Goal: Task Accomplishment & Management: Manage account settings

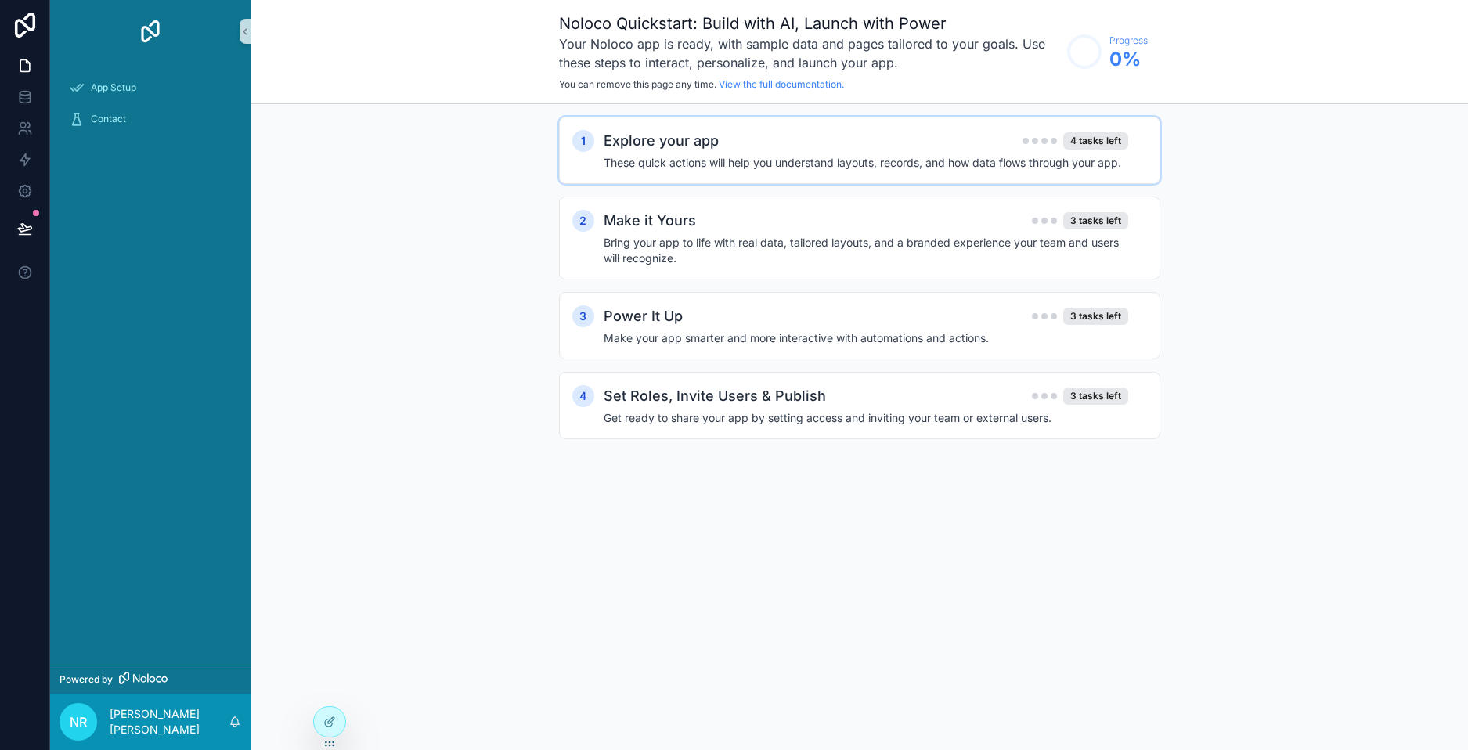
click at [736, 153] on div "Explore your app 4 tasks left These quick actions will help you understand layo…" at bounding box center [874, 150] width 543 height 41
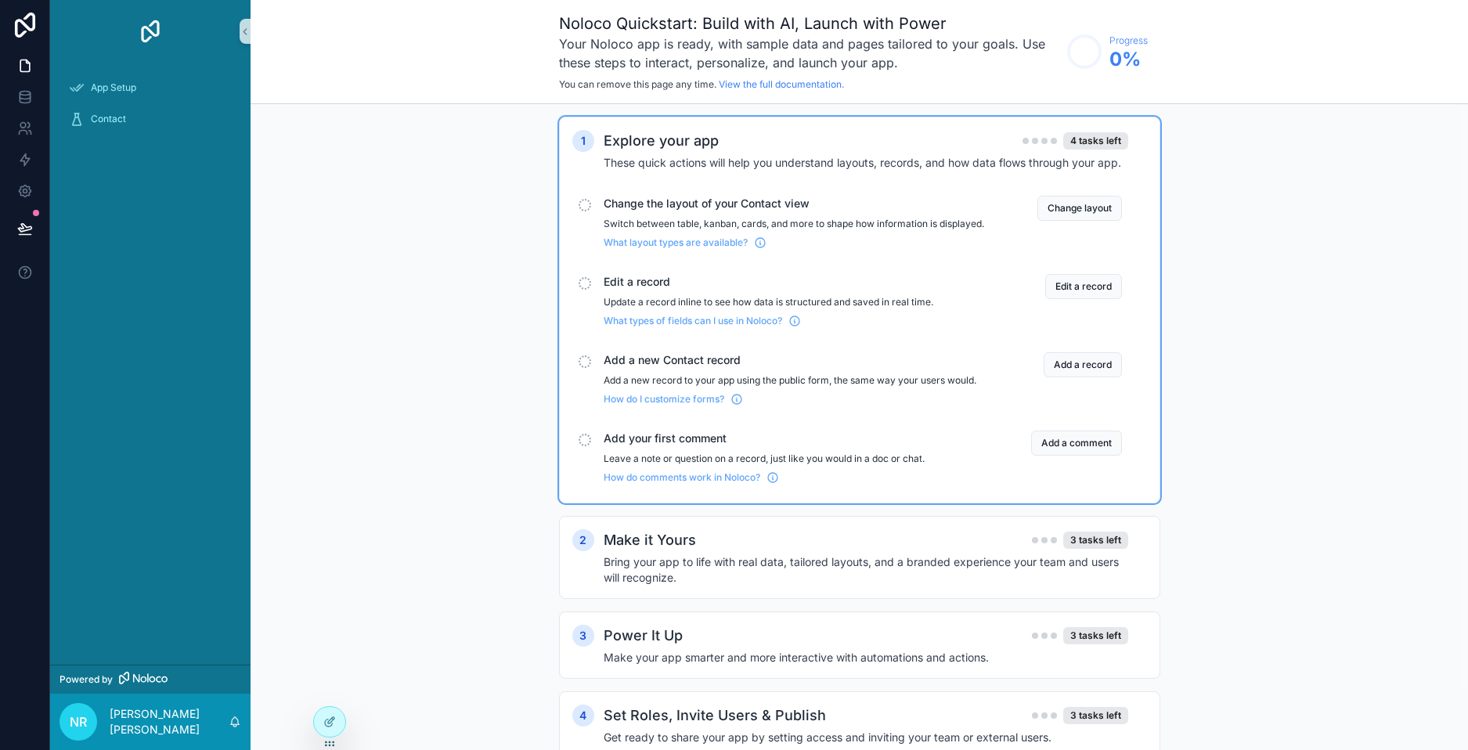
click at [1093, 129] on div "1 Explore your app 4 tasks left These quick actions will help you understand la…" at bounding box center [859, 310] width 601 height 387
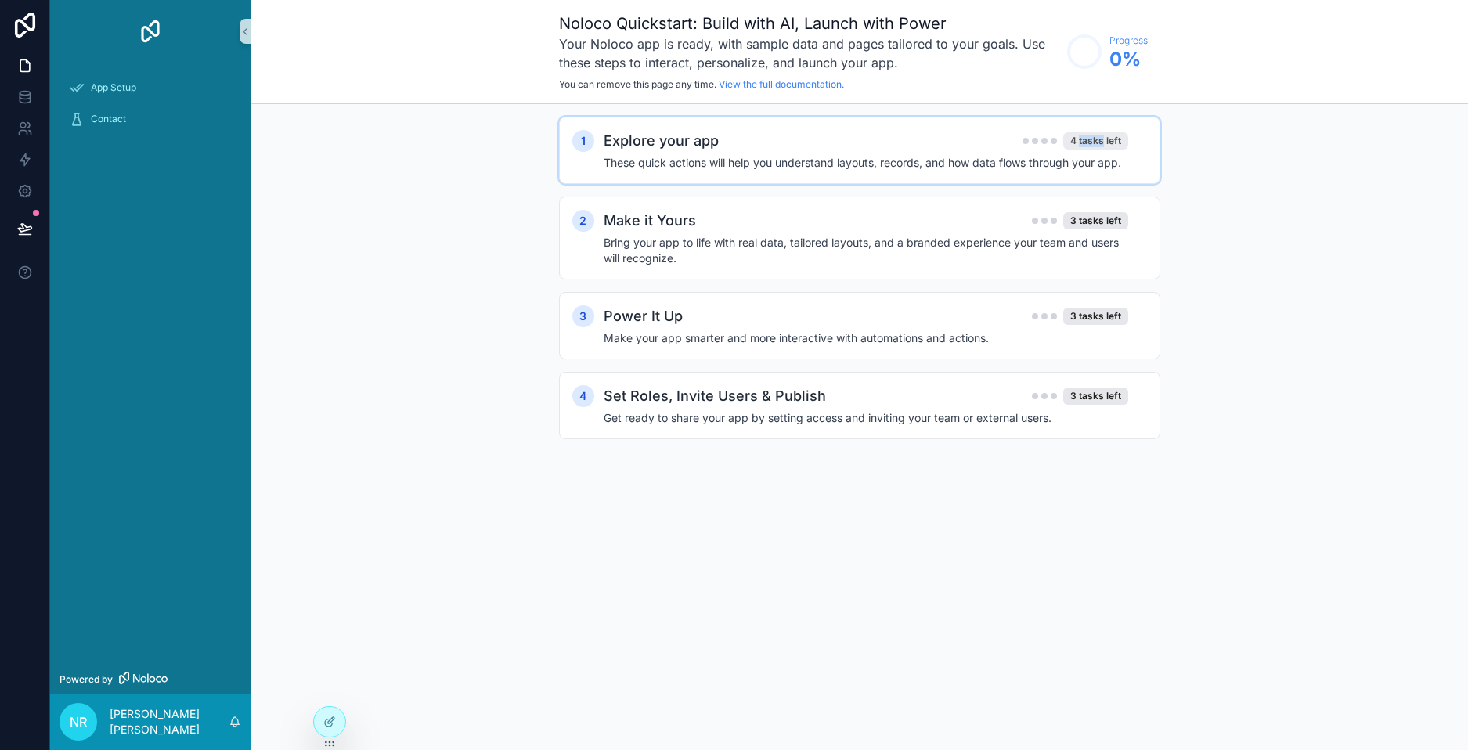
drag, startPoint x: 1093, startPoint y: 129, endPoint x: 1089, endPoint y: 147, distance: 18.4
click at [1091, 139] on div "1 Explore your app 4 tasks left These quick actions will help you understand la…" at bounding box center [859, 150] width 601 height 67
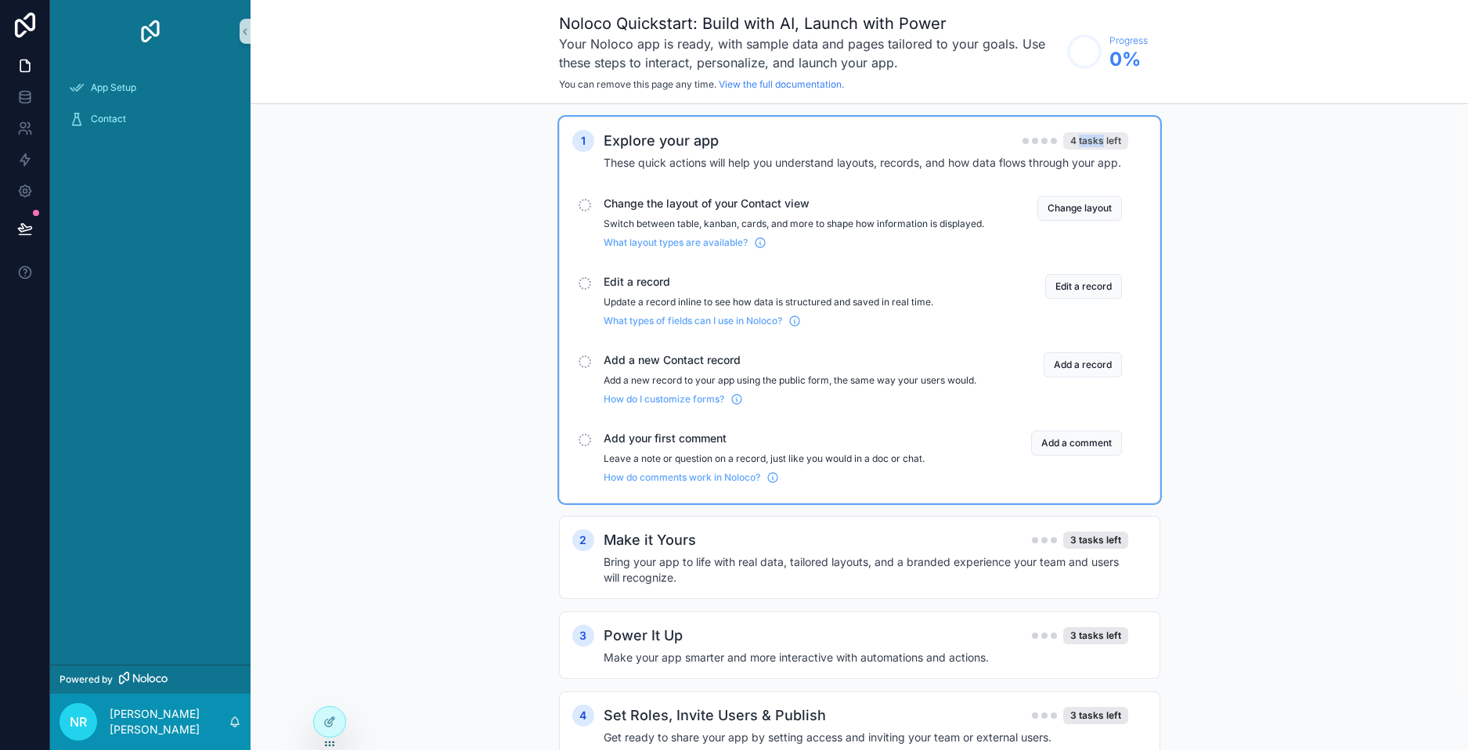
click at [1089, 148] on div "4 tasks left" at bounding box center [1095, 140] width 65 height 17
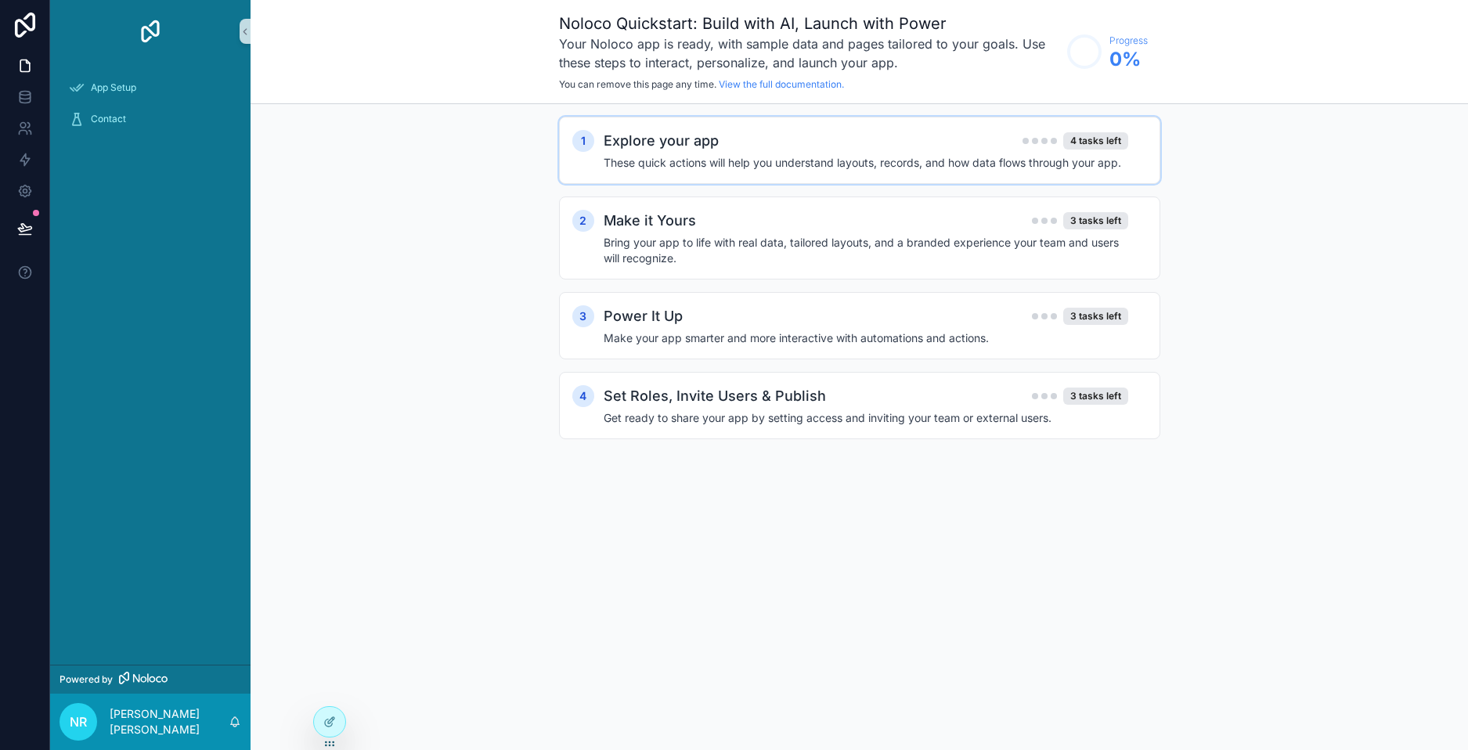
click at [935, 151] on div "Explore your app 4 tasks left" at bounding box center [865, 141] width 524 height 22
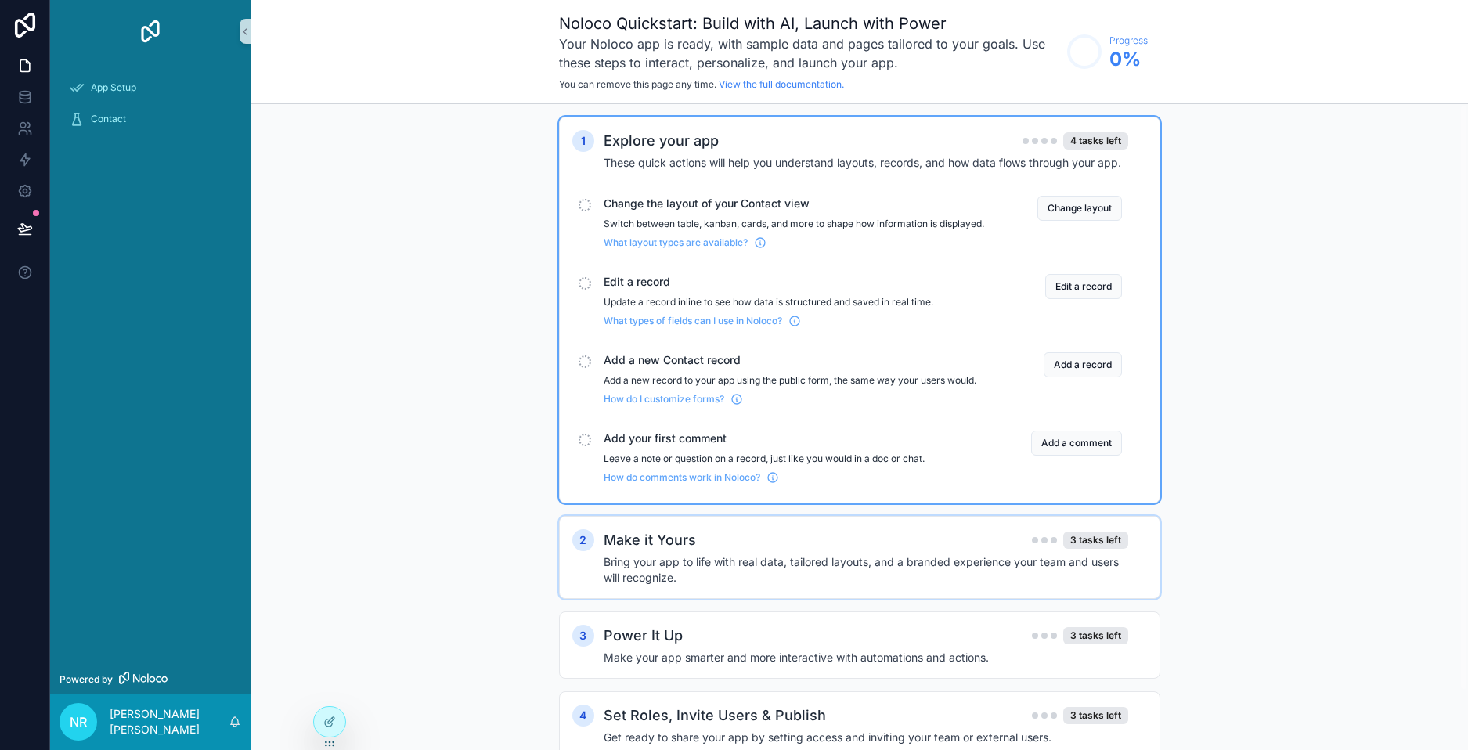
drag, startPoint x: 604, startPoint y: 207, endPoint x: 594, endPoint y: 211, distance: 10.9
click at [603, 207] on span "Change the layout of your Contact view" at bounding box center [793, 204] width 380 height 16
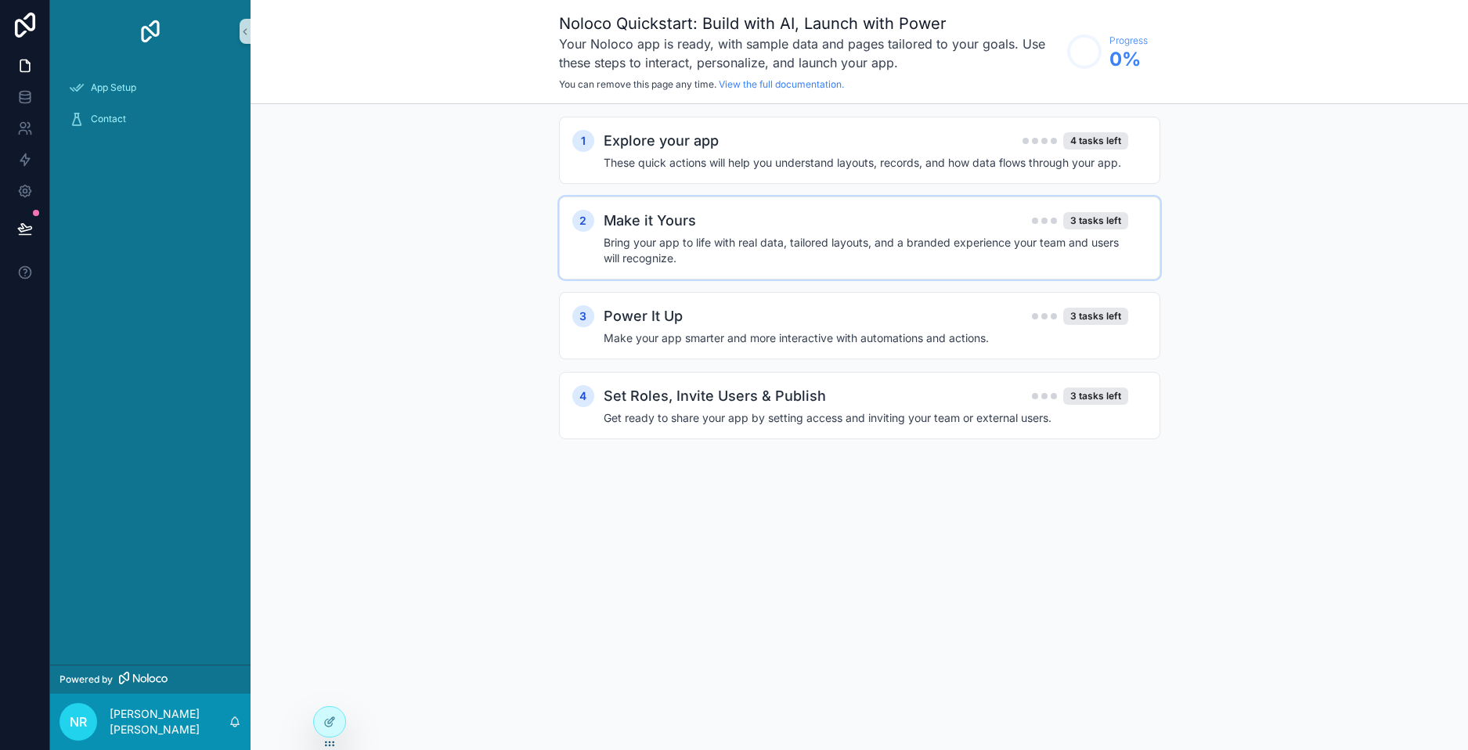
click at [592, 216] on div "2" at bounding box center [583, 221] width 22 height 22
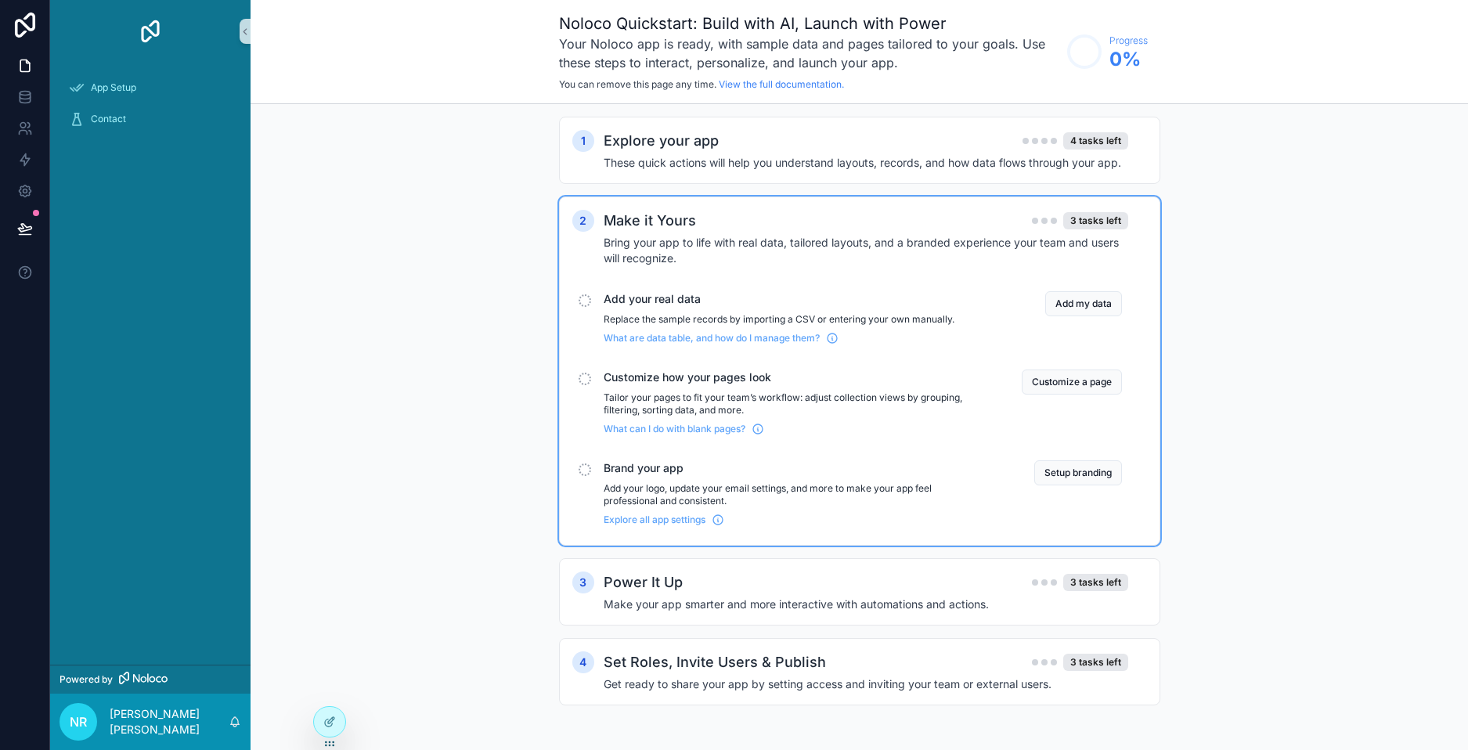
click at [583, 297] on div "scrollable content" at bounding box center [584, 300] width 13 height 13
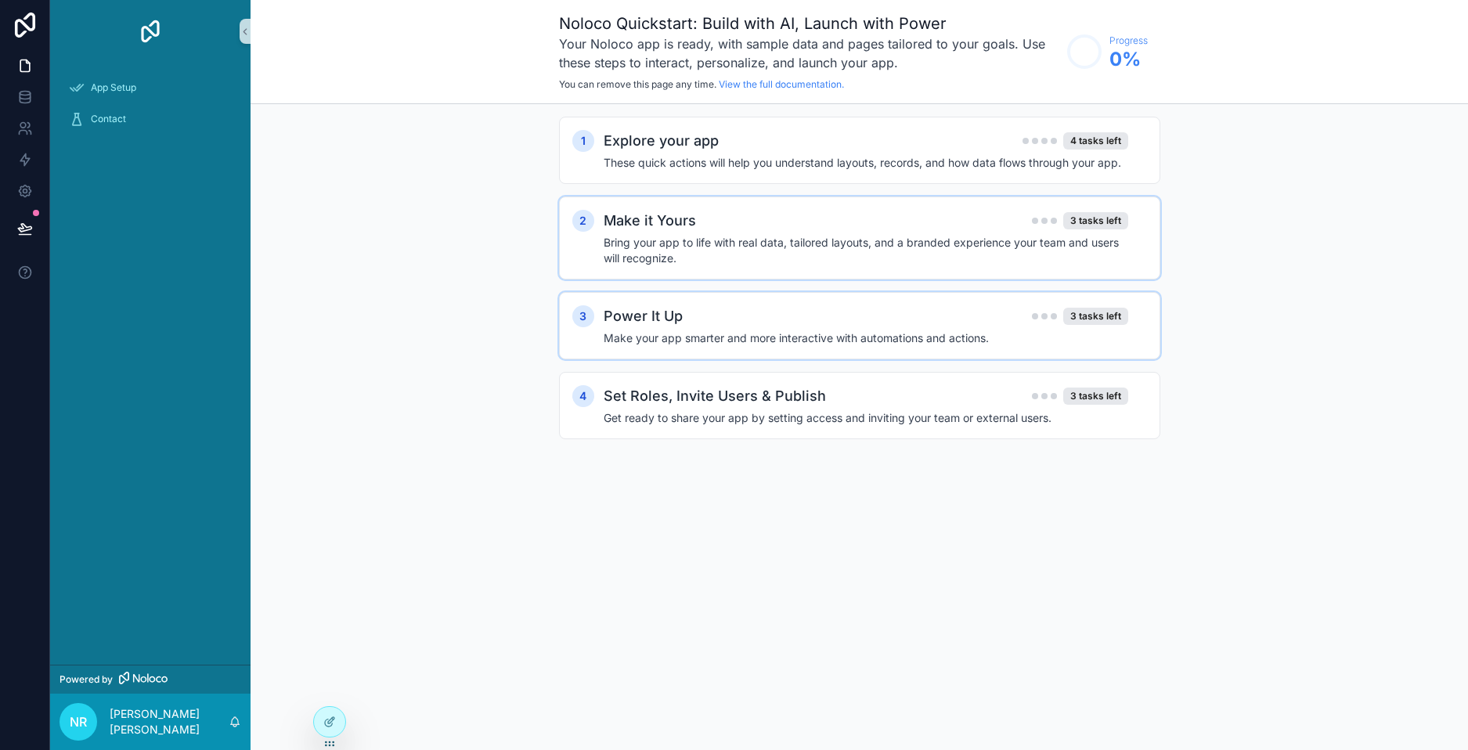
click at [612, 326] on h2 "Power It Up" at bounding box center [642, 316] width 79 height 22
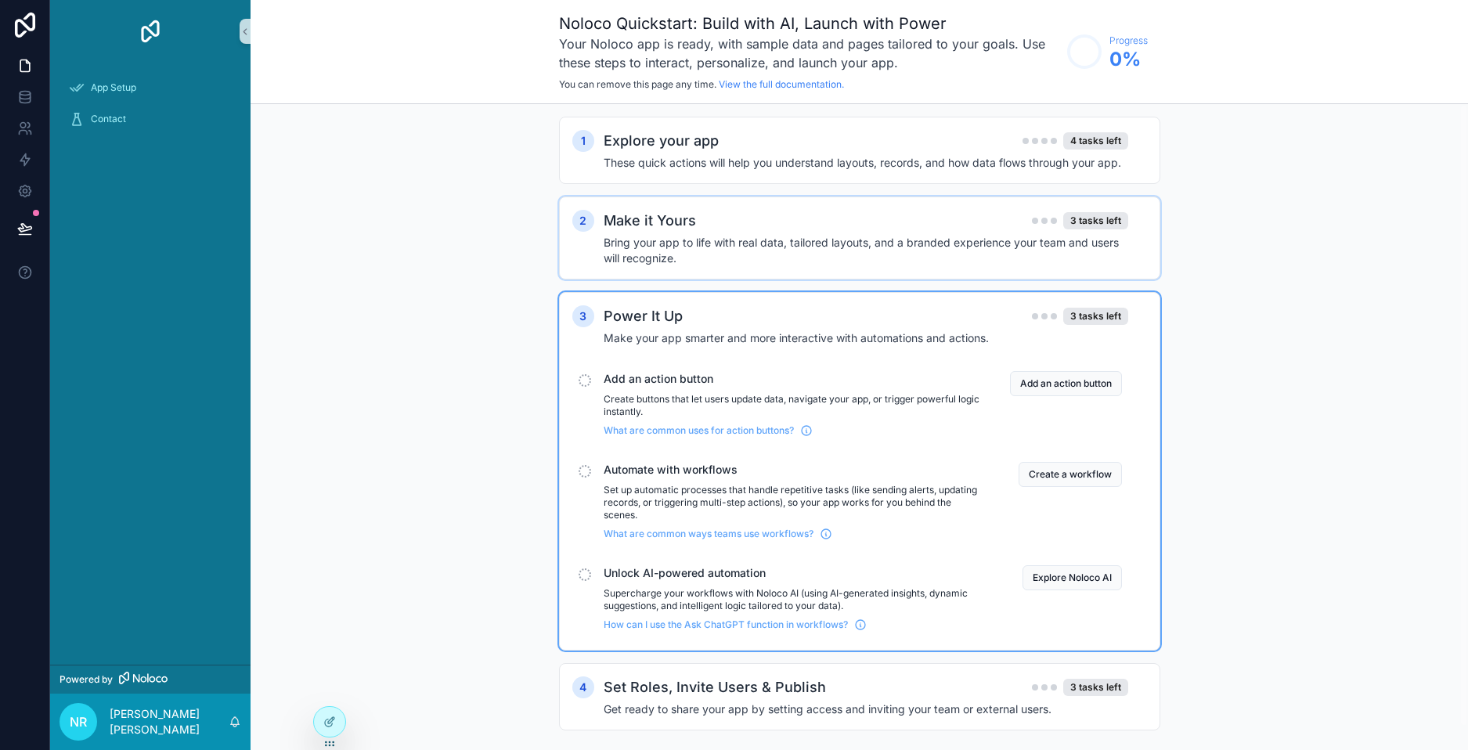
click at [610, 253] on h4 "Bring your app to life with real data, tailored layouts, and a branded experien…" at bounding box center [865, 250] width 524 height 31
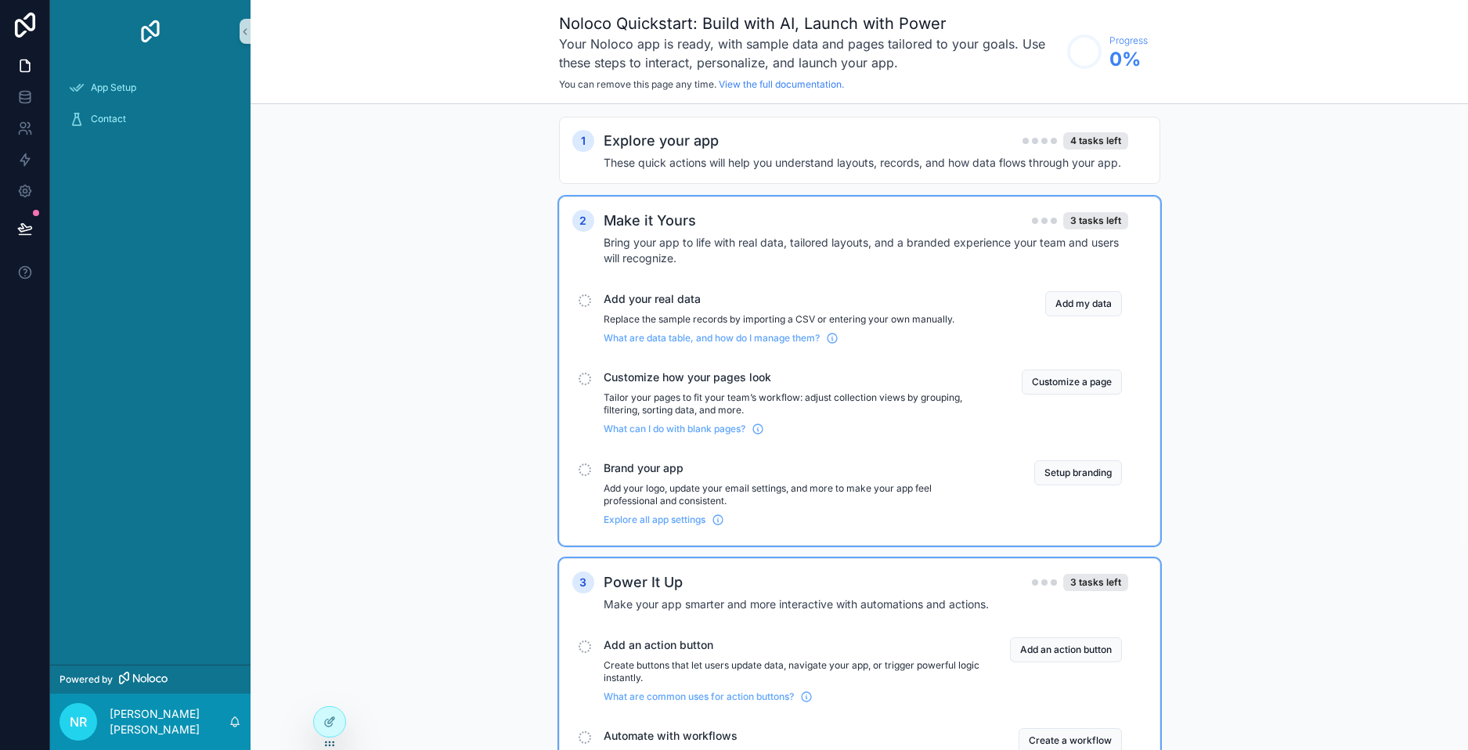
click at [578, 304] on div "Add your real data Replace the sample records by importing a CSV or entering yo…" at bounding box center [859, 318] width 574 height 66
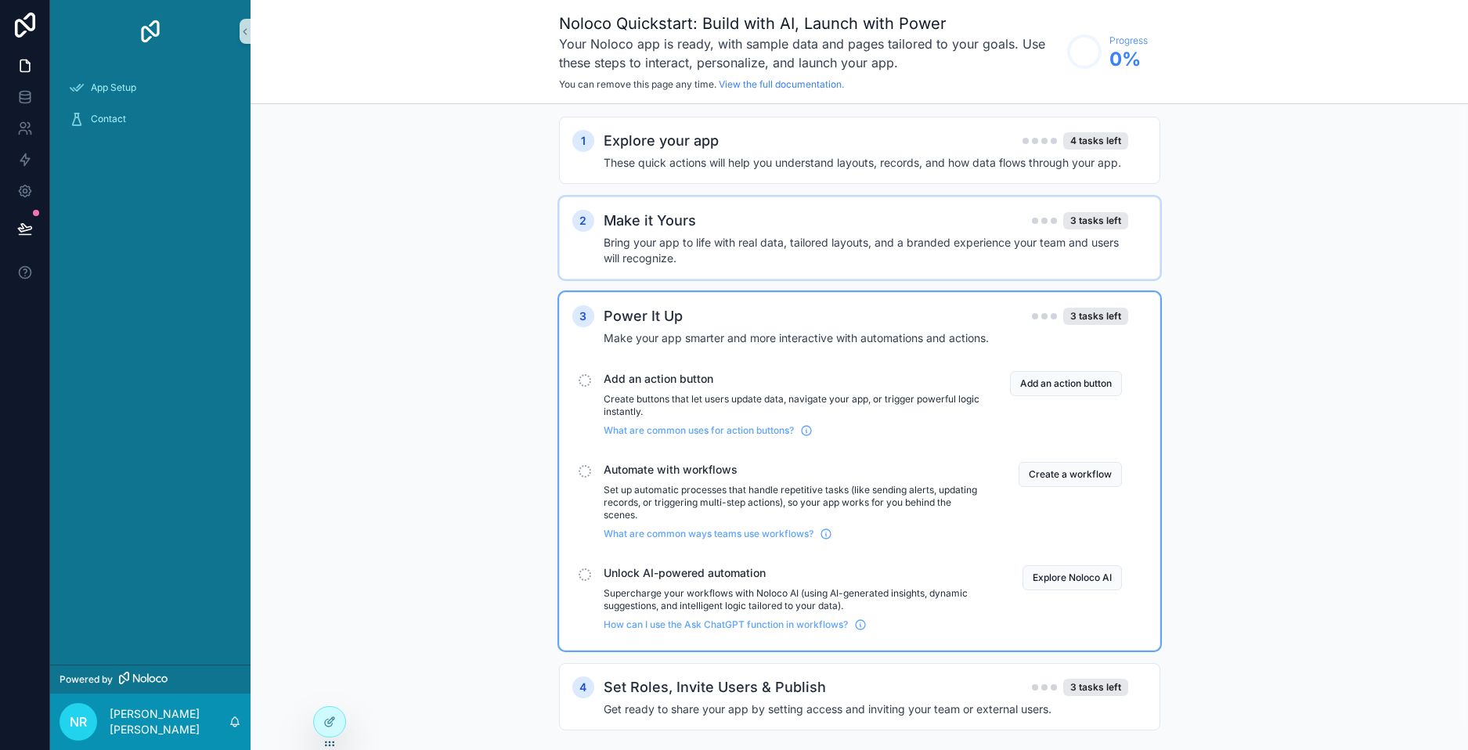
click at [589, 376] on div "scrollable content" at bounding box center [584, 380] width 13 height 13
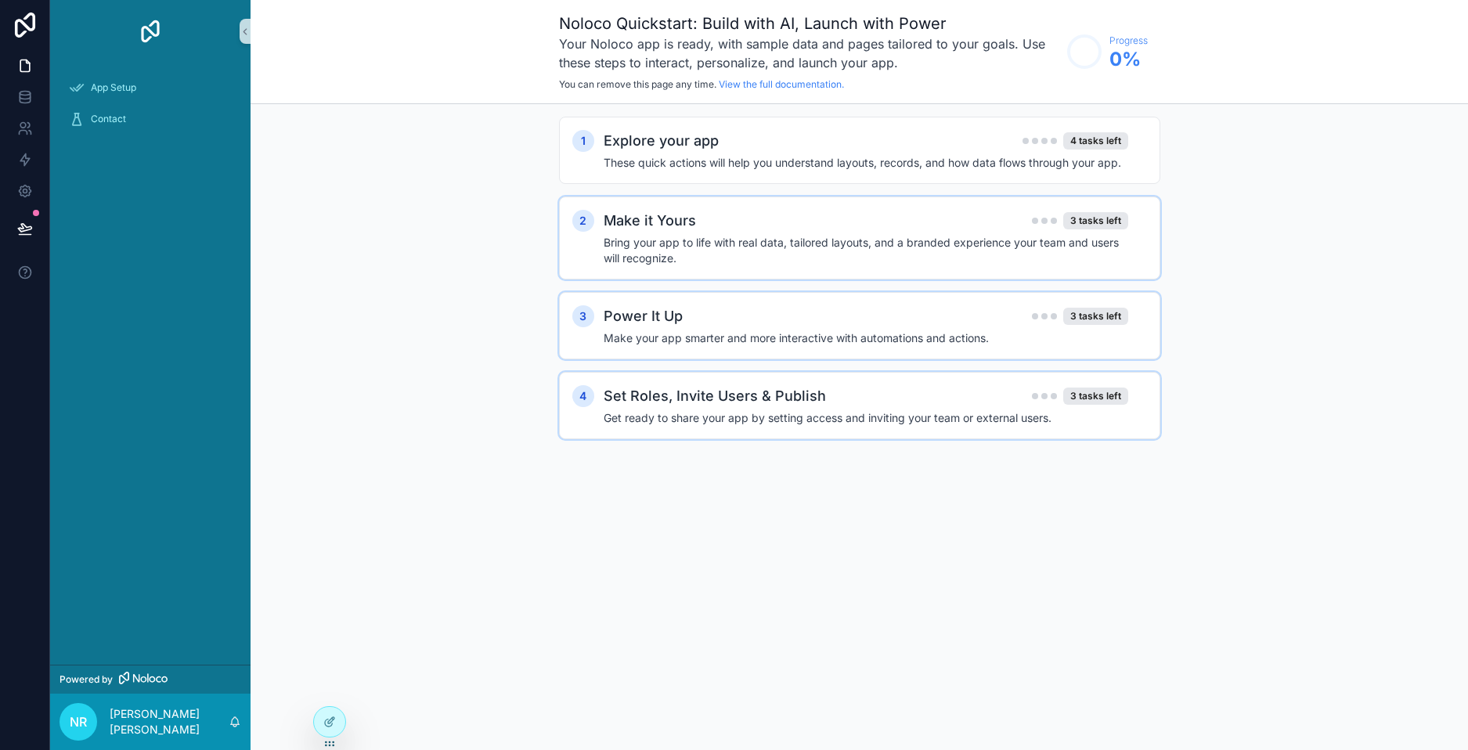
click at [633, 429] on div "4 Set Roles, Invite Users & Publish 3 tasks left Get ready to share your app by…" at bounding box center [859, 405] width 601 height 67
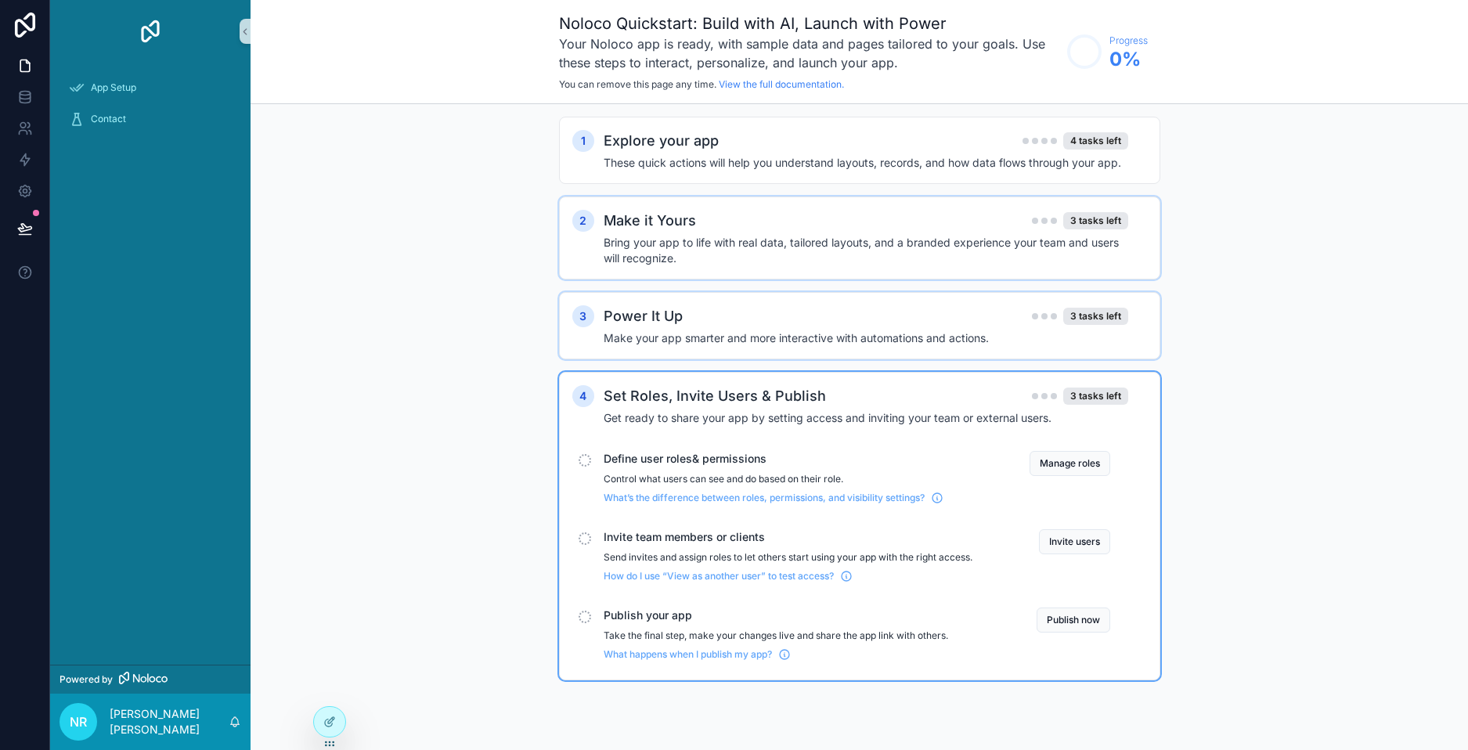
click at [592, 554] on div "Invite team members or clients Send invites and assign roles to let others star…" at bounding box center [853, 556] width 563 height 66
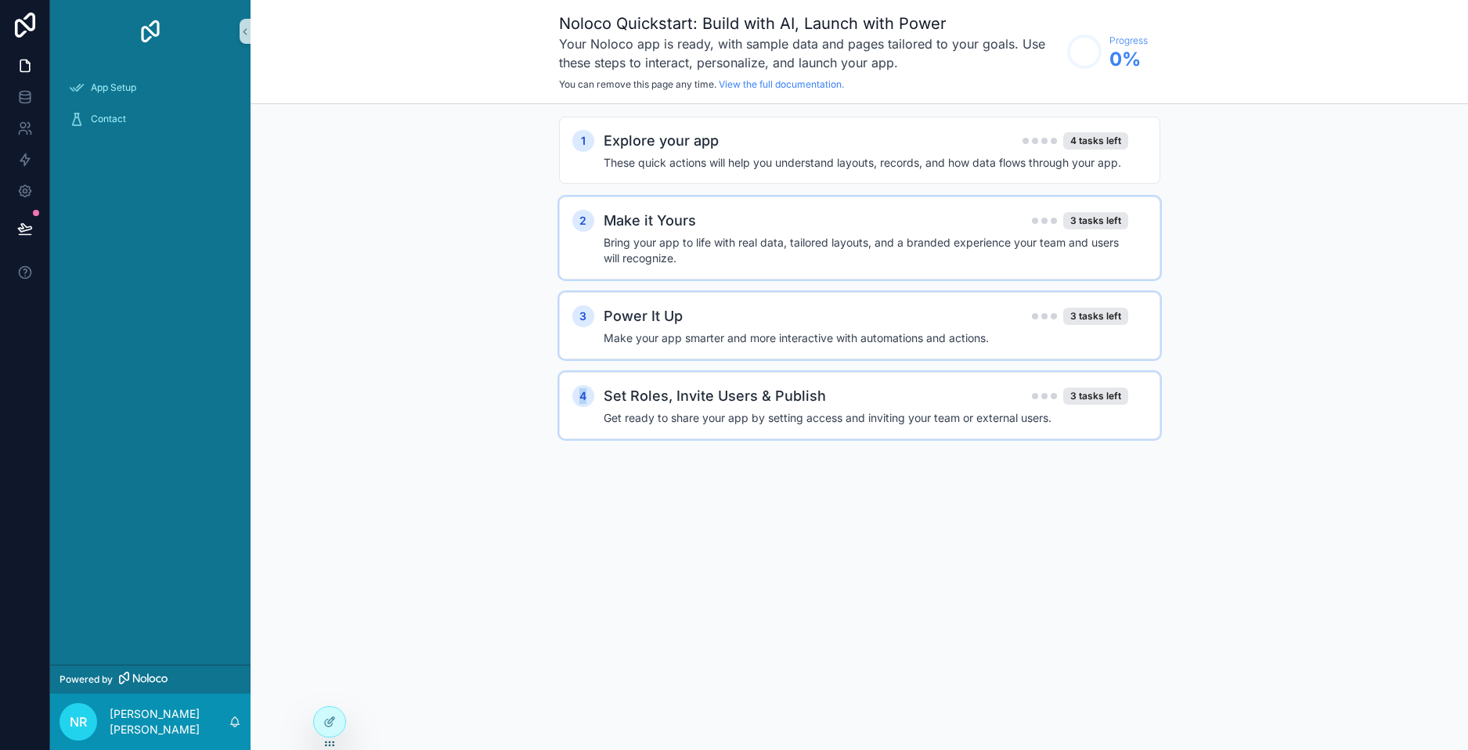
click at [587, 374] on div "4 Set Roles, Invite Users & Publish 3 tasks left Get ready to share your app by…" at bounding box center [859, 405] width 601 height 67
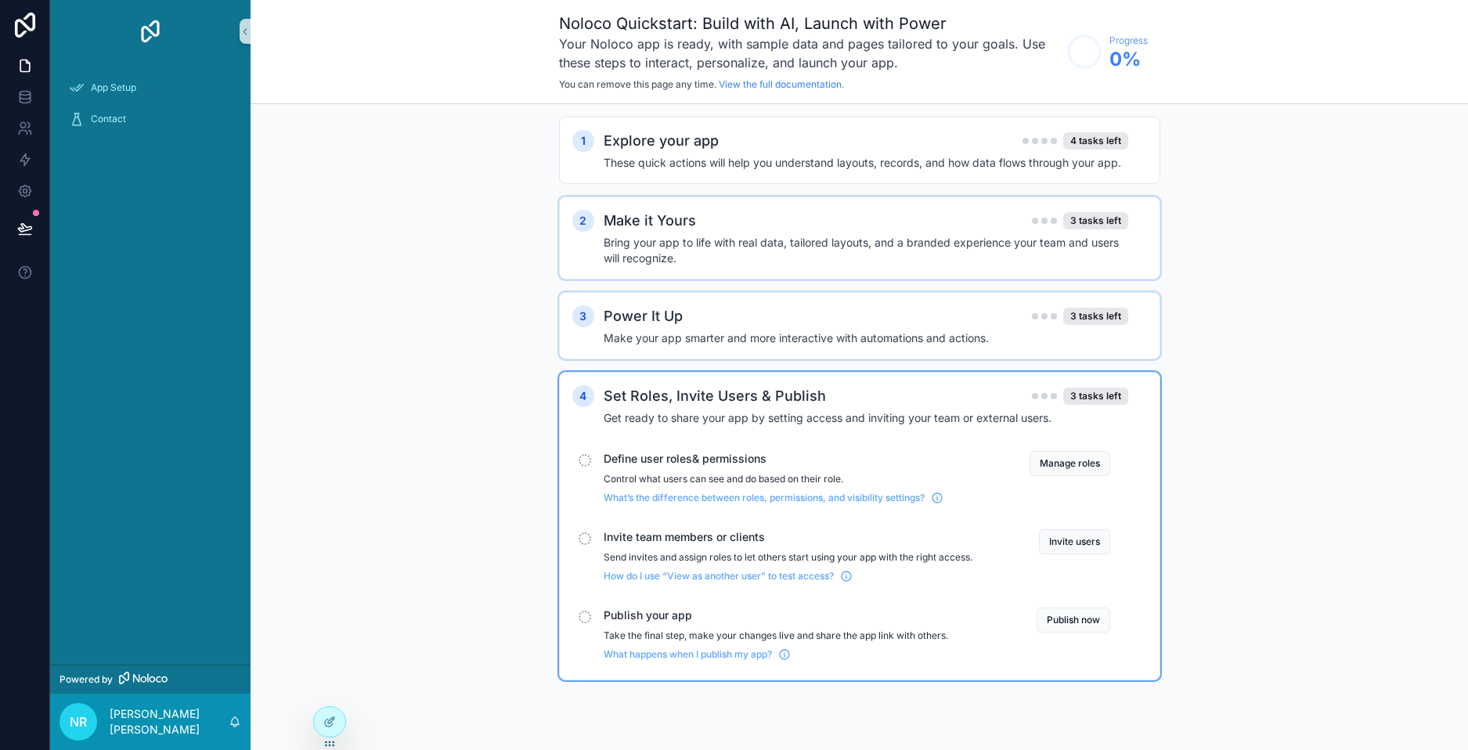
click at [587, 452] on div "Define user roles& permissions Control what users can see and do based on their…" at bounding box center [853, 478] width 563 height 66
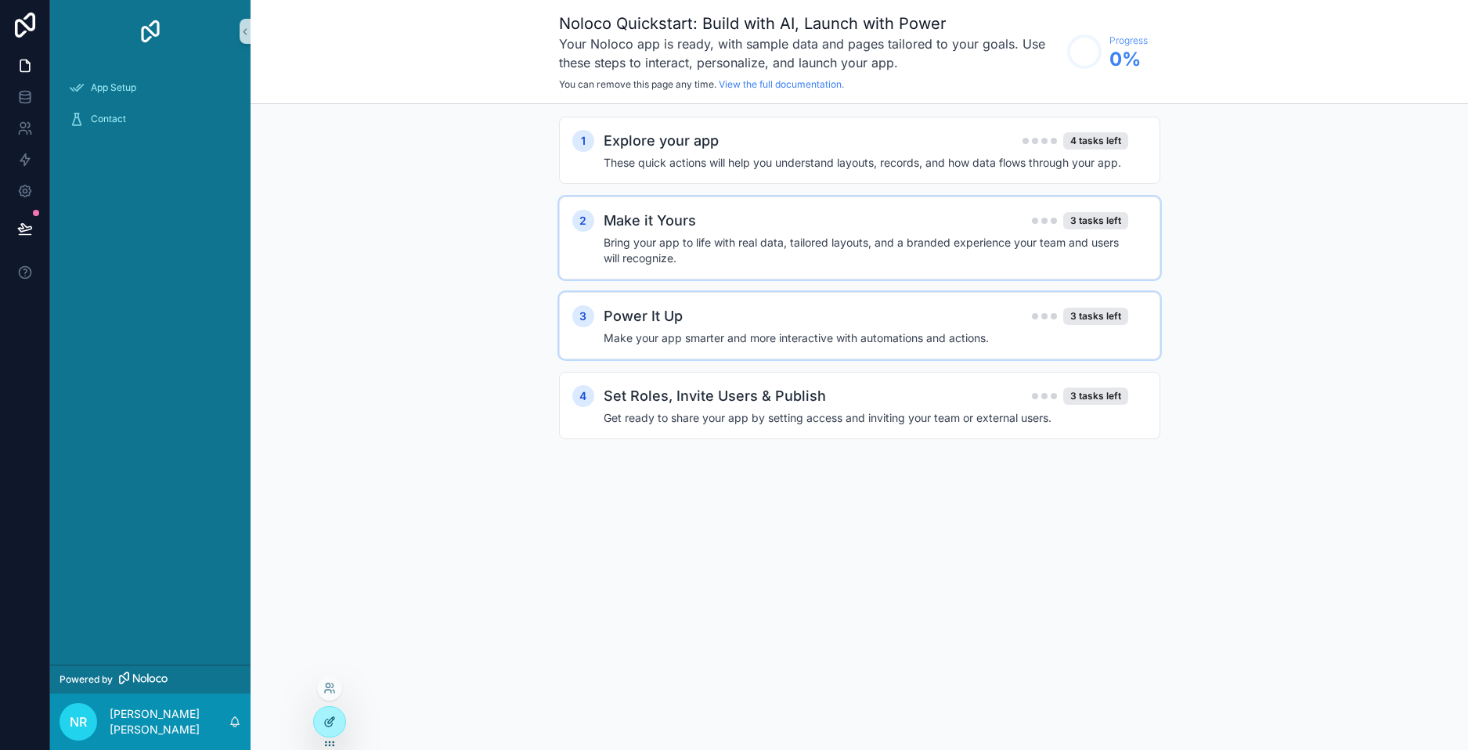
click at [329, 719] on icon at bounding box center [329, 721] width 13 height 13
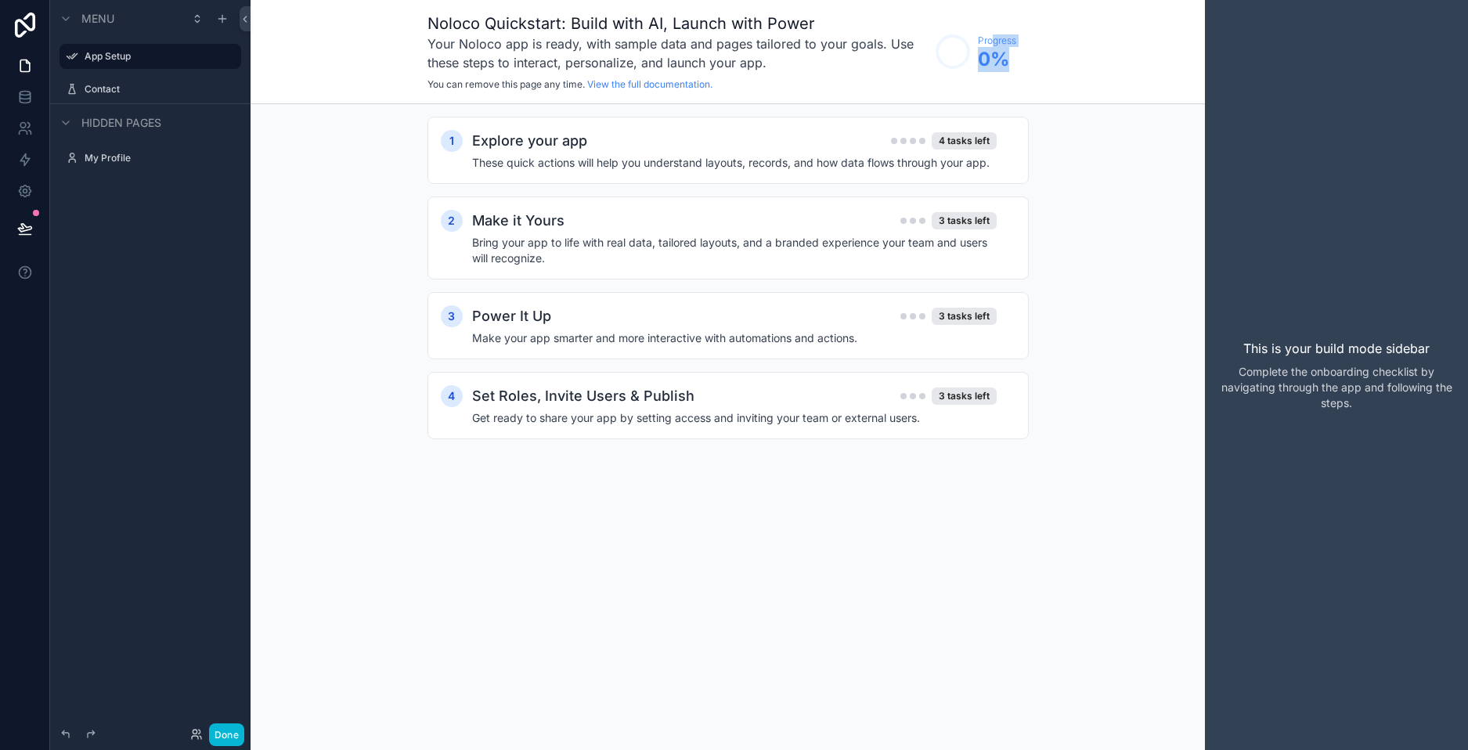
drag, startPoint x: 980, startPoint y: 49, endPoint x: 1066, endPoint y: 68, distance: 88.1
click at [1043, 62] on div "Noloco Quickstart: Build with AI, Launch with Power Your Noloco app is ready, w…" at bounding box center [727, 52] width 954 height 104
click at [1099, 92] on div "Noloco Quickstart: Build with AI, Launch with Power Your Noloco app is ready, w…" at bounding box center [727, 52] width 954 height 104
click at [1095, 130] on div "Noloco Quickstart: Build with AI, Launch with Power Your Noloco app is ready, w…" at bounding box center [727, 241] width 954 height 483
click at [1144, 193] on div "1 Explore your app 4 tasks left These quick actions will help you understand la…" at bounding box center [727, 293] width 954 height 379
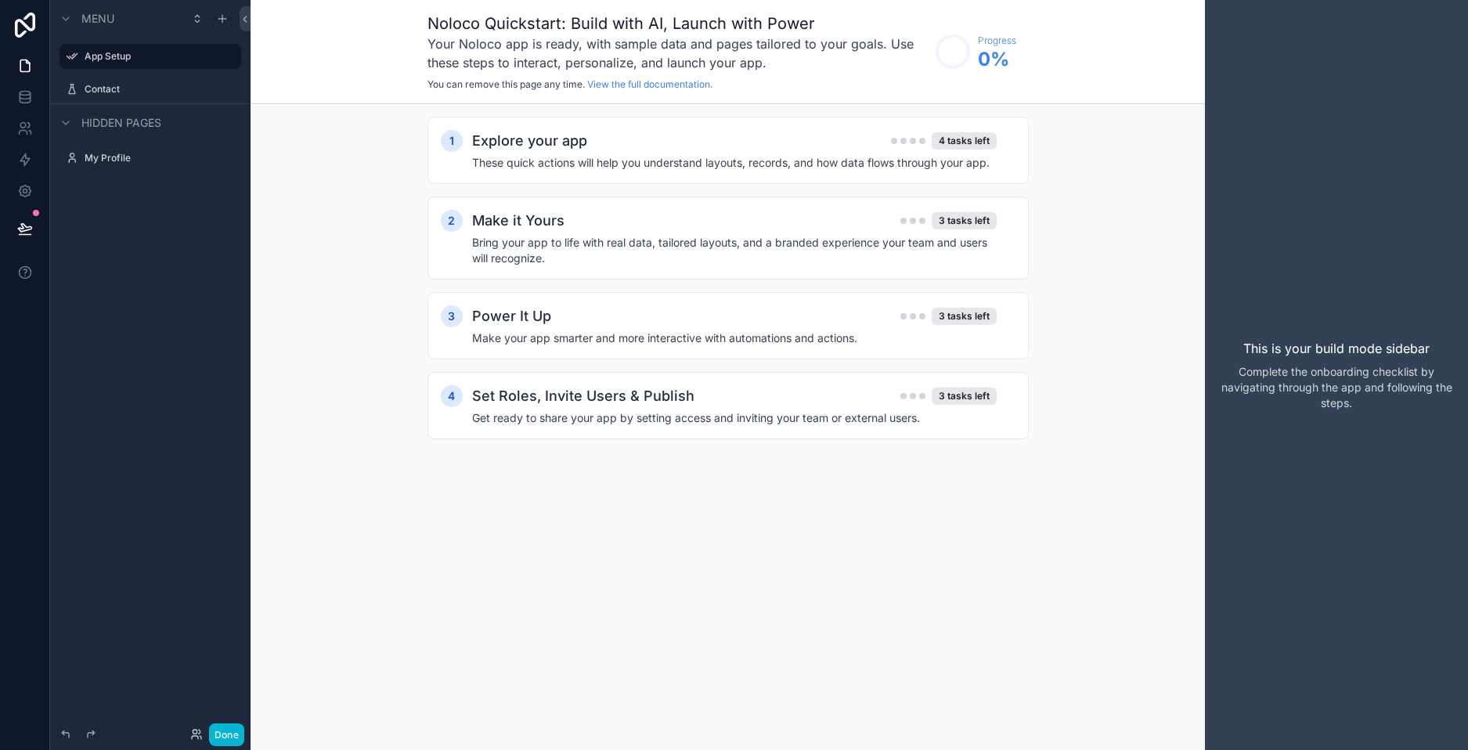
click at [1144, 195] on div "1 Explore your app 4 tasks left These quick actions will help you understand la…" at bounding box center [727, 293] width 954 height 379
drag, startPoint x: 1143, startPoint y: 198, endPoint x: 945, endPoint y: 178, distance: 199.1
click at [1136, 202] on div "1 Explore your app 4 tasks left These quick actions will help you understand la…" at bounding box center [727, 293] width 954 height 379
click at [877, 160] on h4 "These quick actions will help you understand layouts, records, and how data flo…" at bounding box center [734, 163] width 524 height 16
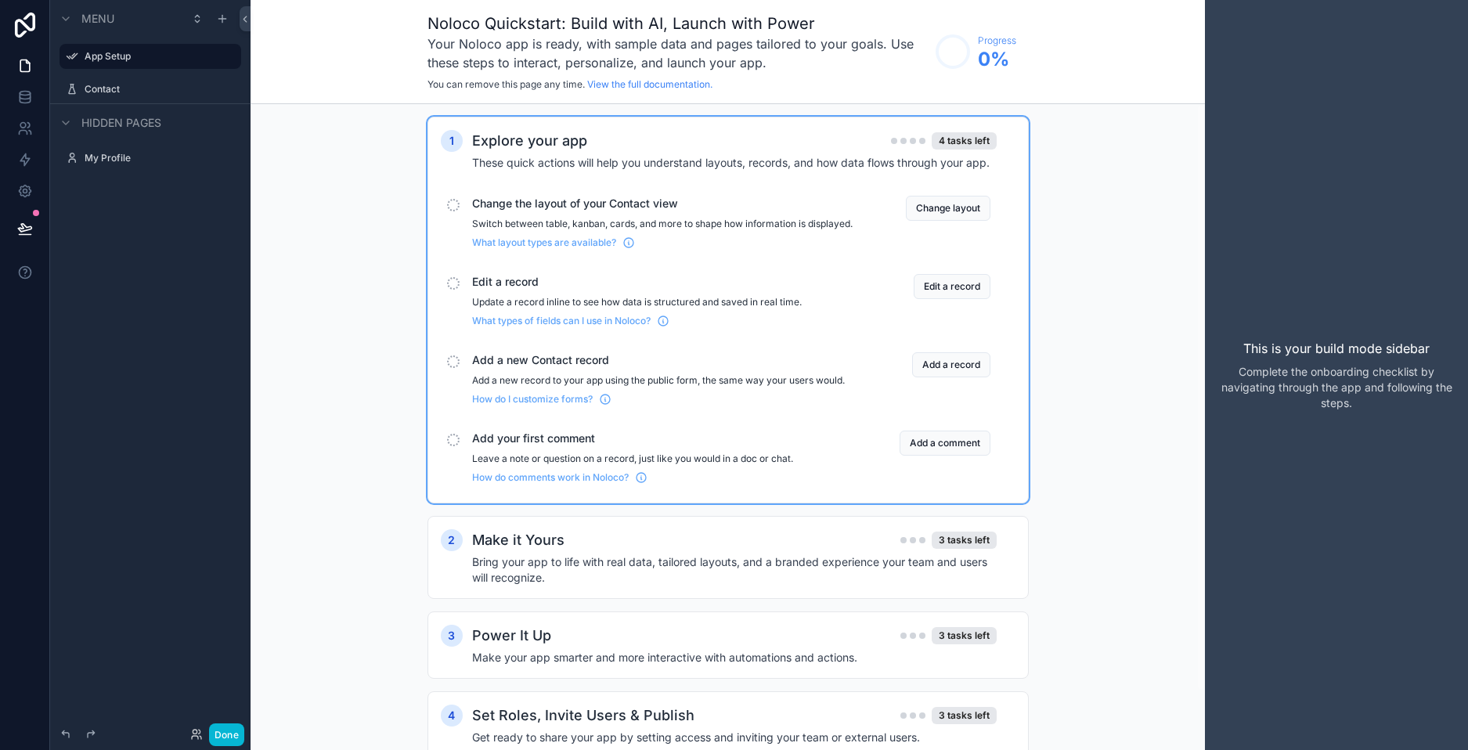
click at [1168, 290] on div "1 Explore your app 4 tasks left These quick actions will help you understand la…" at bounding box center [727, 453] width 954 height 698
click at [973, 209] on button "Change layout" at bounding box center [948, 208] width 85 height 25
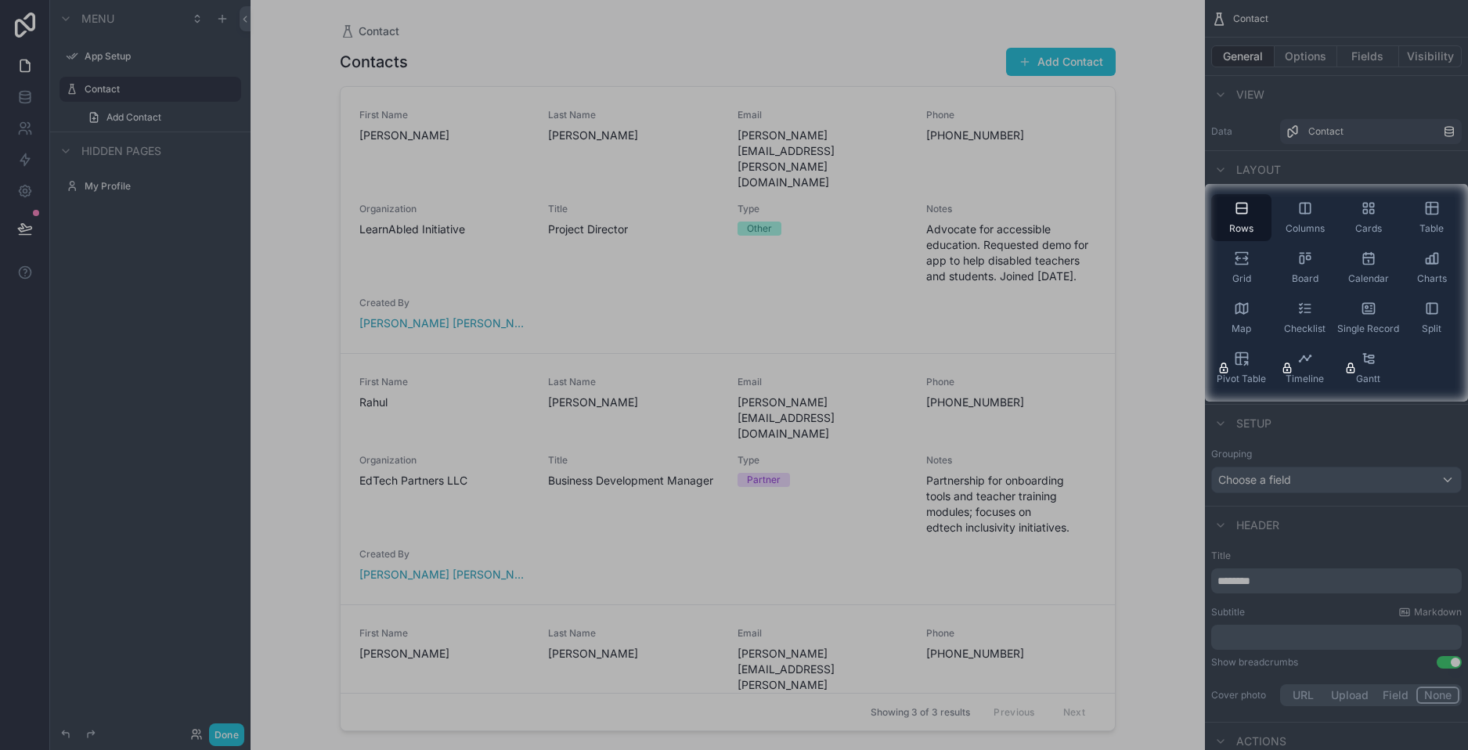
drag, startPoint x: 1155, startPoint y: 152, endPoint x: 1084, endPoint y: 179, distance: 76.3
click at [1155, 154] on div at bounding box center [734, 92] width 1468 height 184
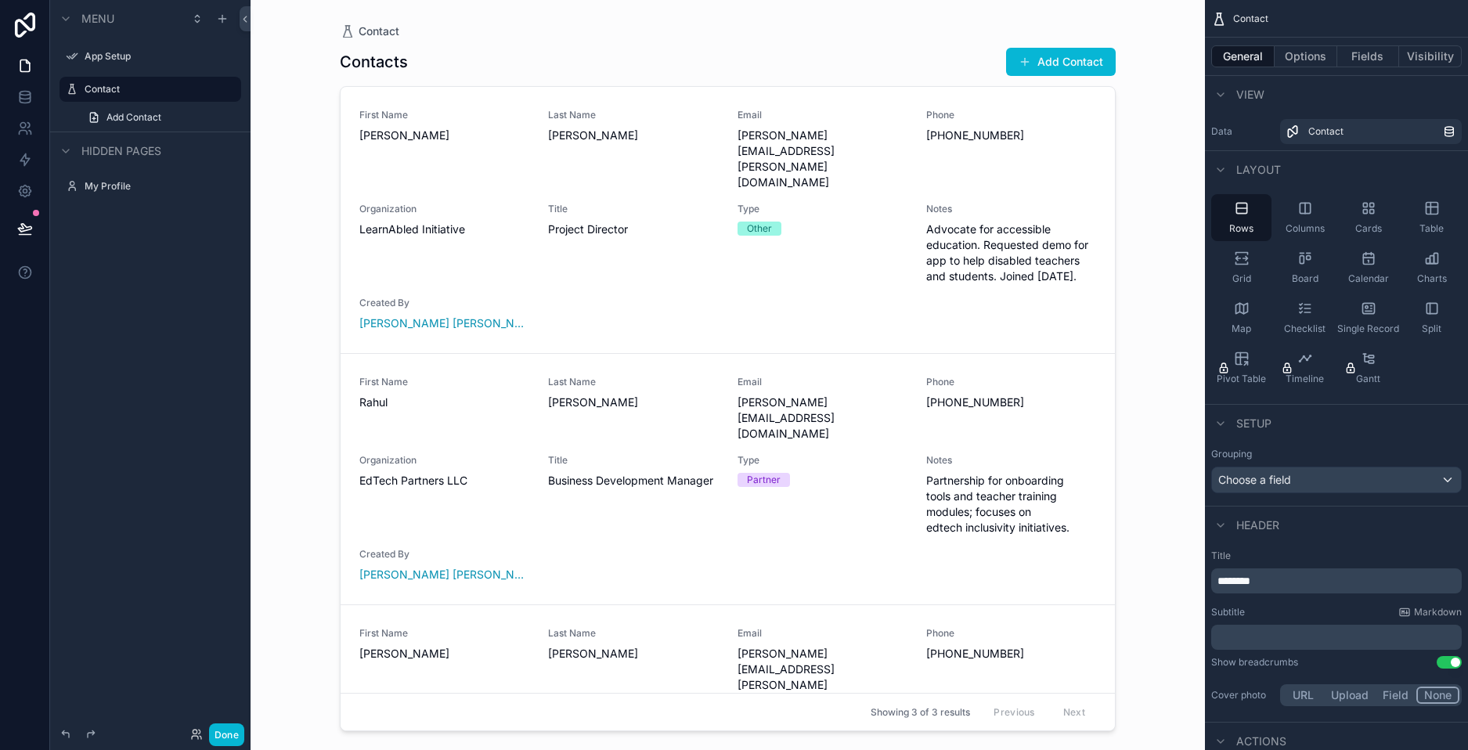
click at [747, 152] on div "scrollable content" at bounding box center [727, 365] width 801 height 731
click at [737, 153] on span "[PERSON_NAME][EMAIL_ADDRESS][PERSON_NAME][DOMAIN_NAME]" at bounding box center [822, 159] width 170 height 63
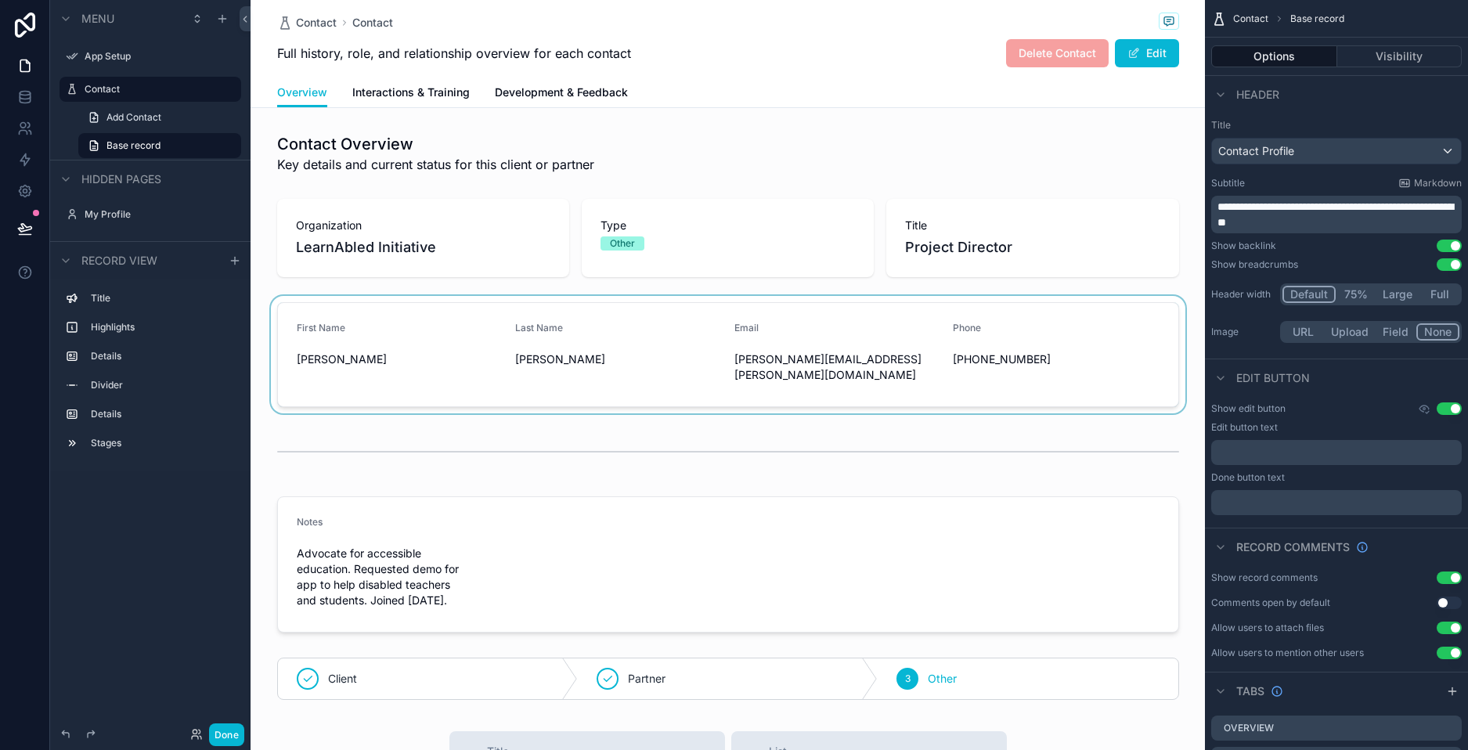
click at [365, 360] on div "scrollable content" at bounding box center [727, 354] width 954 height 117
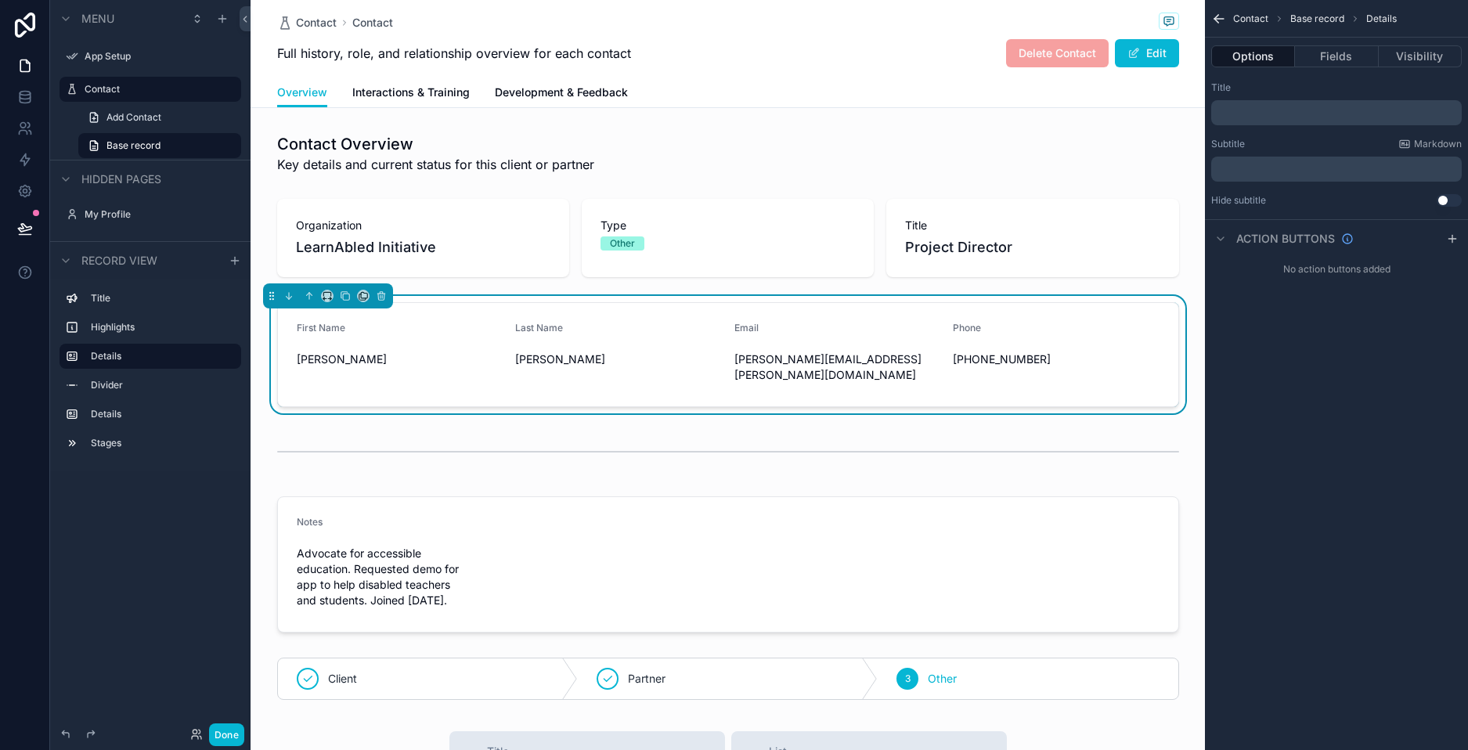
click at [329, 358] on span "[PERSON_NAME]" at bounding box center [400, 359] width 207 height 16
click at [380, 295] on icon "scrollable content" at bounding box center [381, 295] width 11 height 11
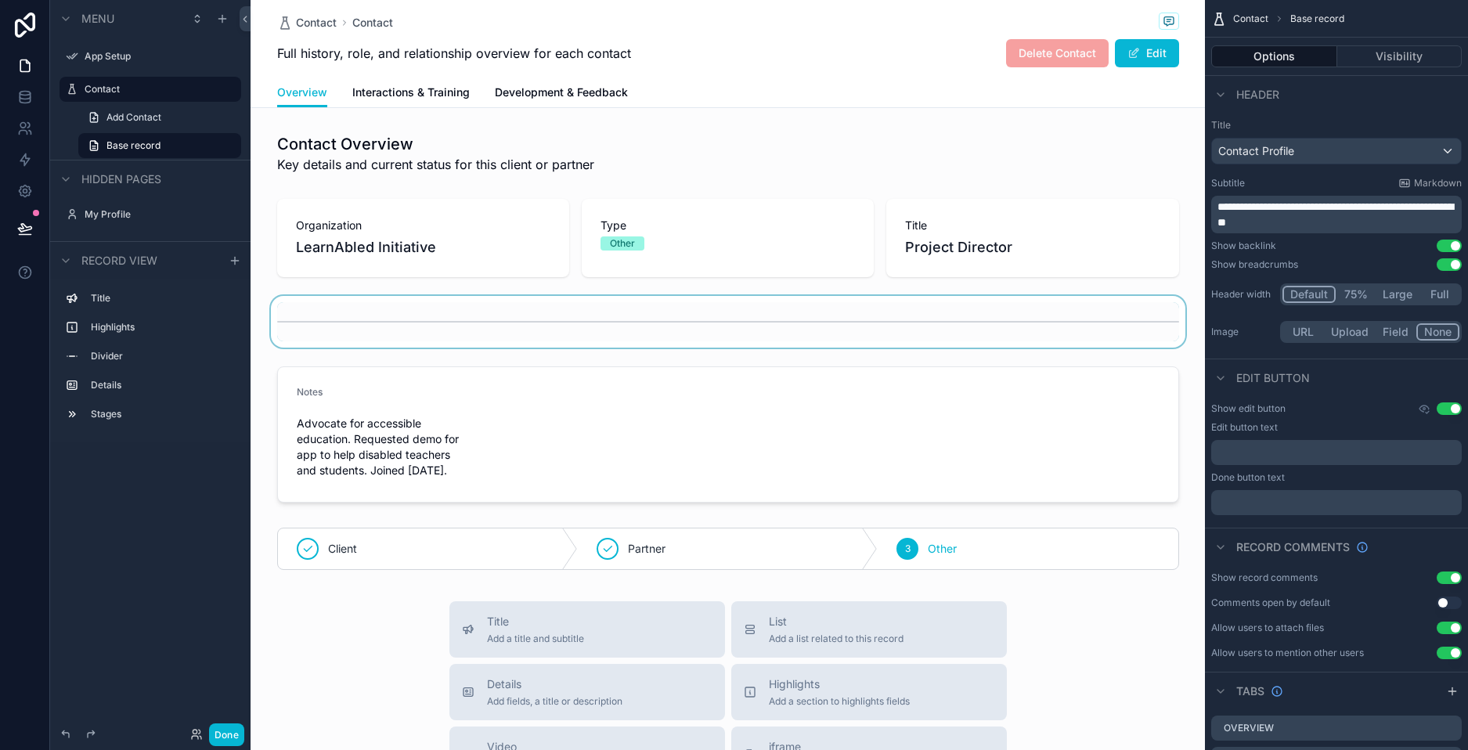
click at [394, 312] on div "scrollable content" at bounding box center [727, 322] width 954 height 52
